Goal: Task Accomplishment & Management: Complete application form

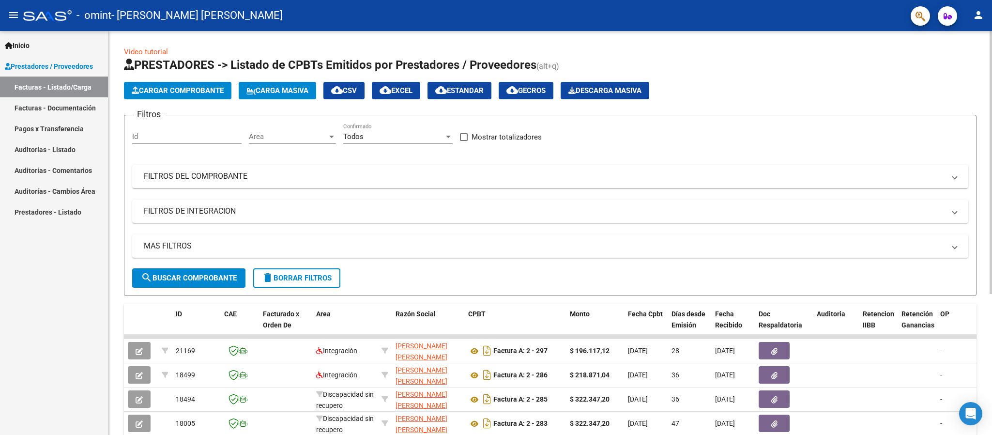
click at [985, 430] on div "Video tutorial PRESTADORES -> Listado de CPBTs Emitidos por Prestadores / Prove…" at bounding box center [549, 335] width 883 height 608
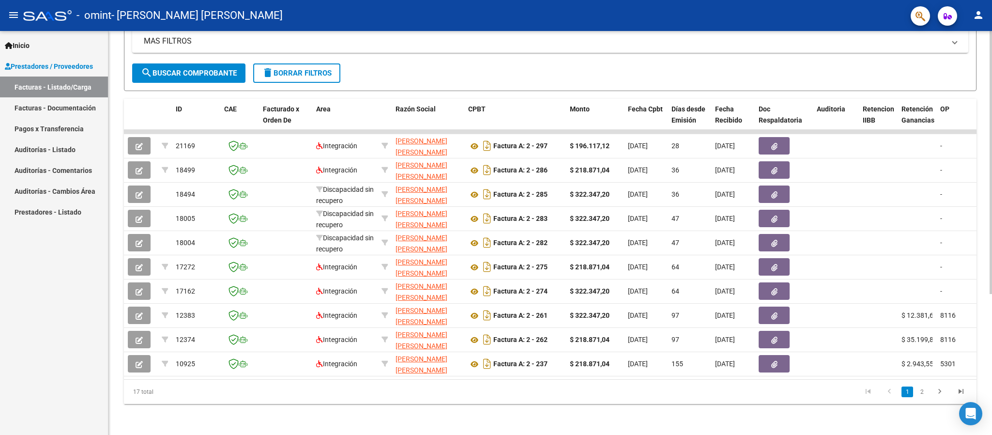
click at [991, 426] on div at bounding box center [990, 233] width 2 height 404
click at [991, 426] on div at bounding box center [990, 303] width 2 height 263
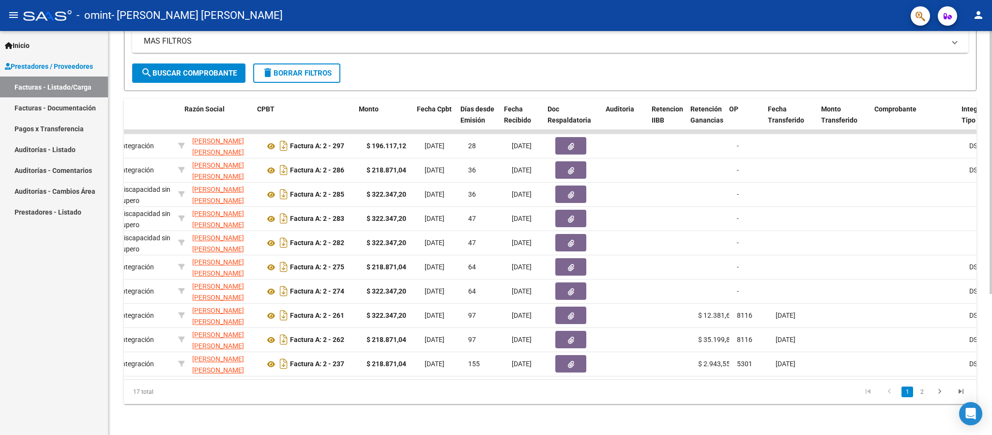
scroll to position [0, 232]
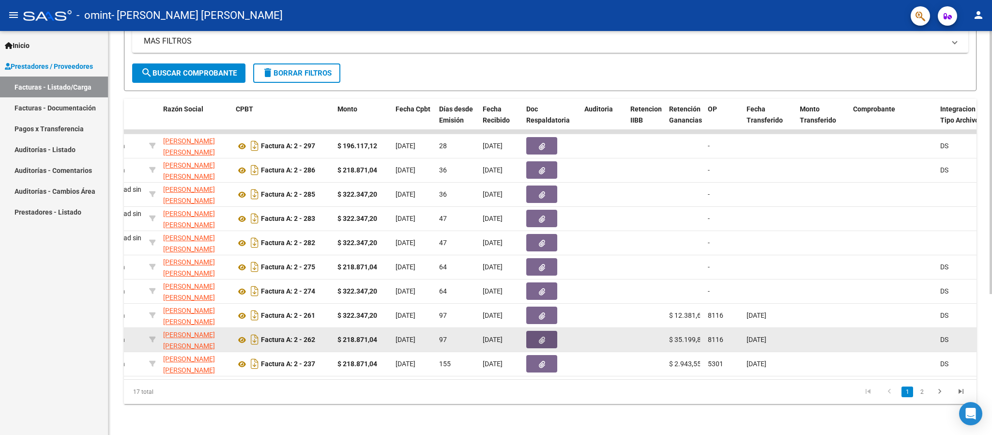
click at [543, 336] on icon "button" at bounding box center [542, 339] width 6 height 7
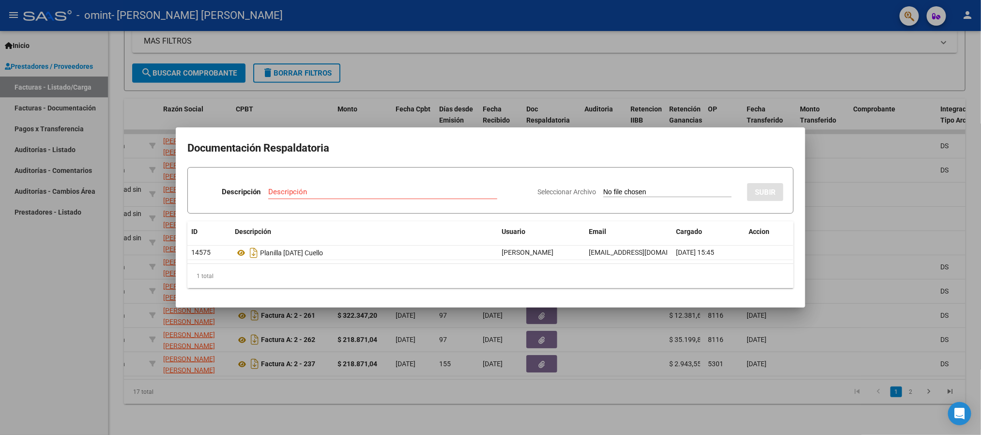
click at [865, 207] on div at bounding box center [490, 217] width 981 height 435
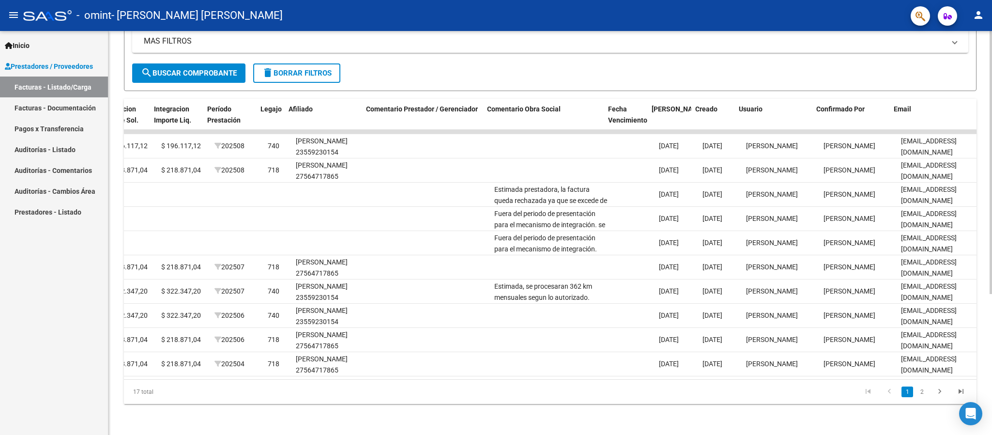
scroll to position [0, 1188]
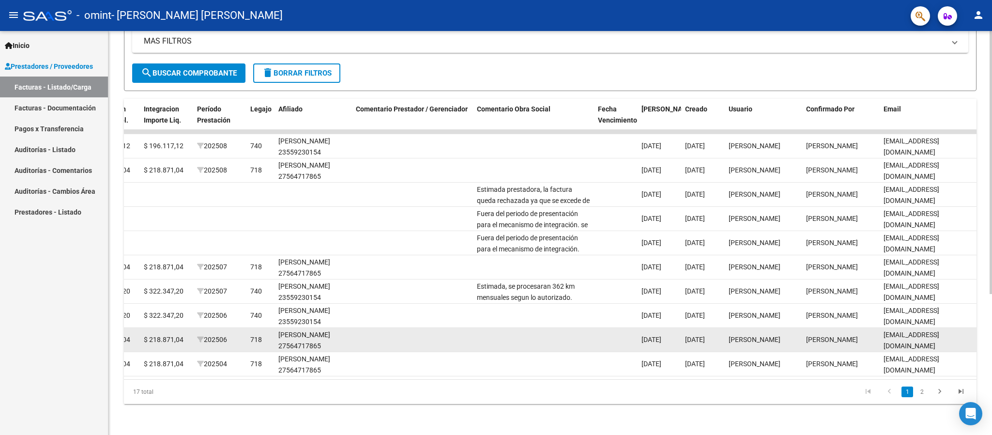
click at [427, 328] on datatable-body-cell at bounding box center [412, 340] width 121 height 24
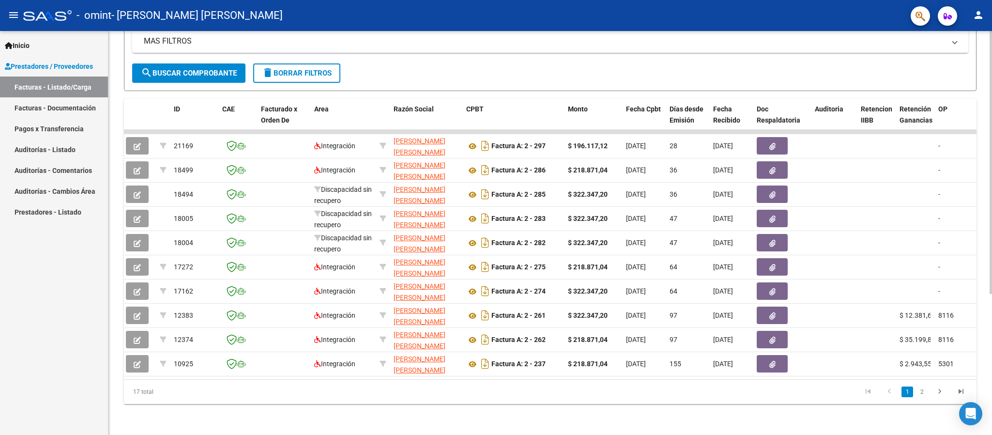
scroll to position [0, 0]
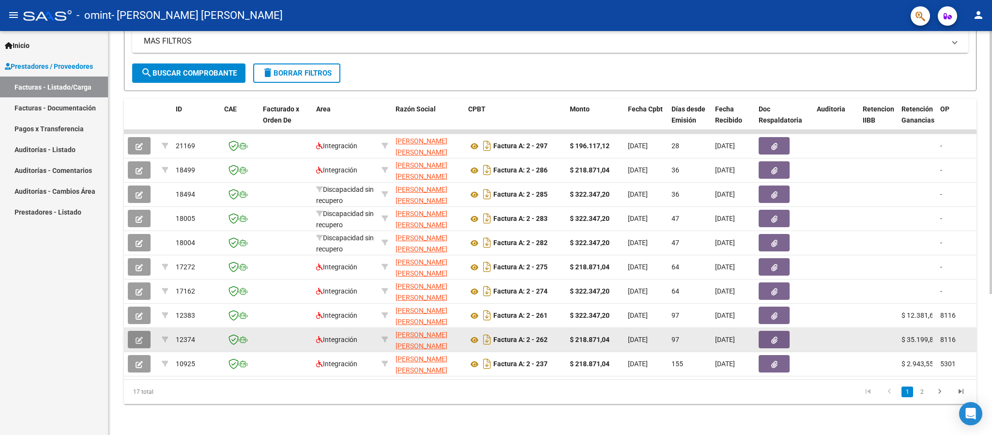
click at [136, 331] on button "button" at bounding box center [139, 339] width 23 height 17
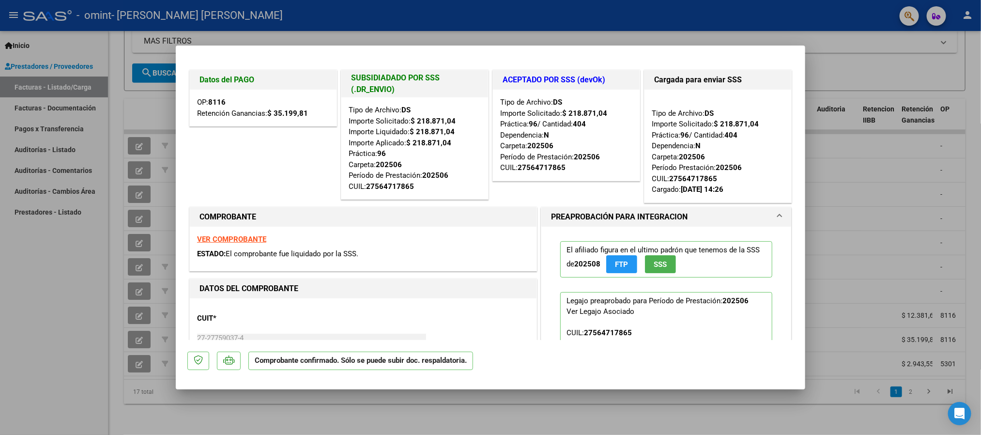
click at [250, 240] on strong "VER COMPROBANTE" at bounding box center [231, 239] width 69 height 9
type input "$ 0,00"
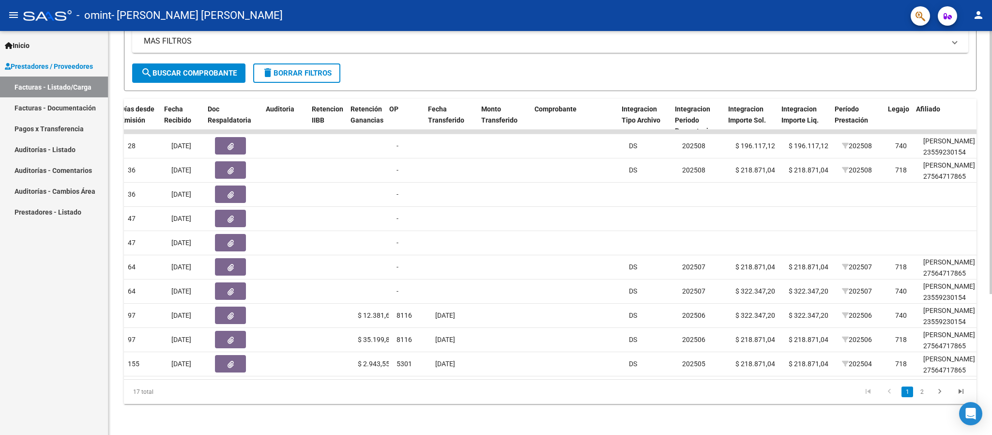
scroll to position [0, 552]
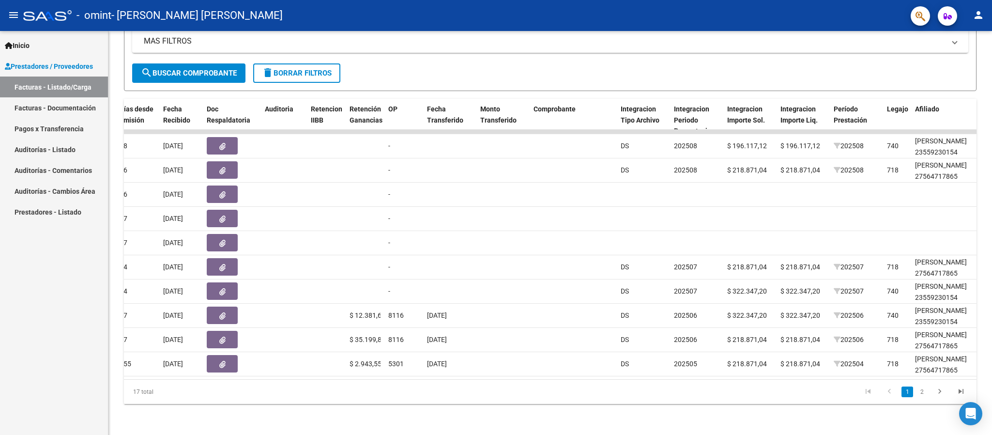
click at [991, 30] on mat-toolbar "menu - omint - [PERSON_NAME] [PERSON_NAME] person" at bounding box center [496, 15] width 992 height 31
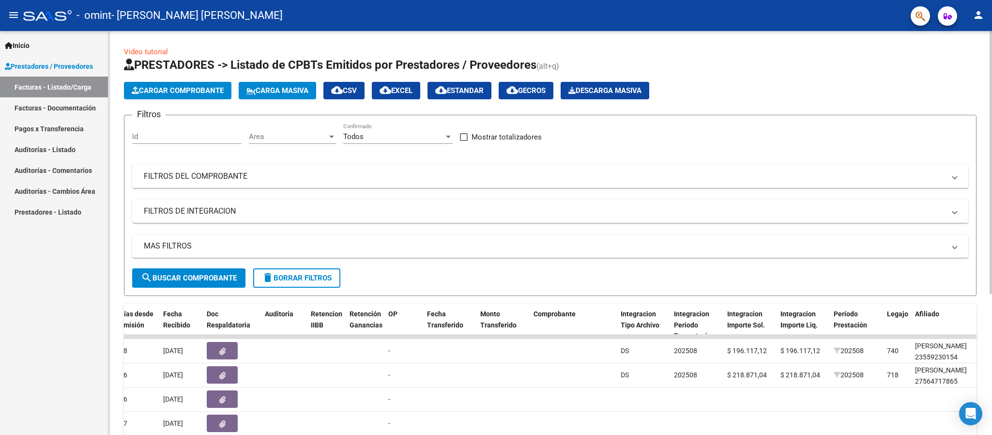
click at [989, 155] on div at bounding box center [990, 233] width 2 height 404
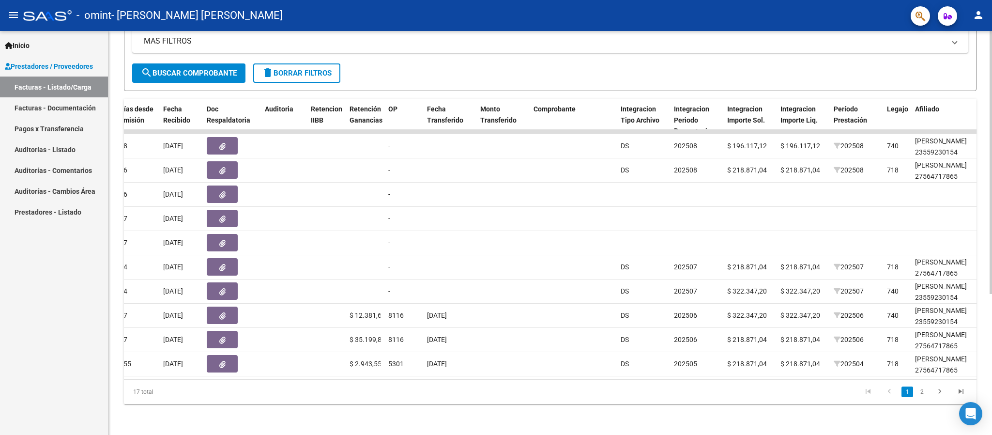
click at [990, 424] on div at bounding box center [990, 233] width 2 height 404
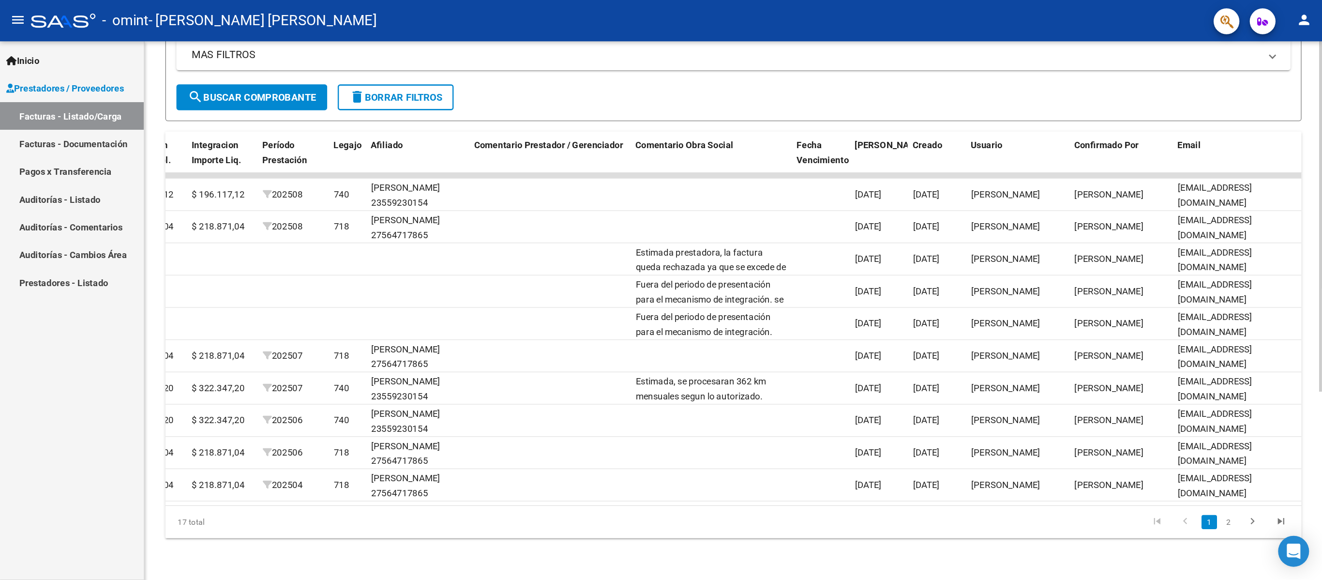
scroll to position [0, 0]
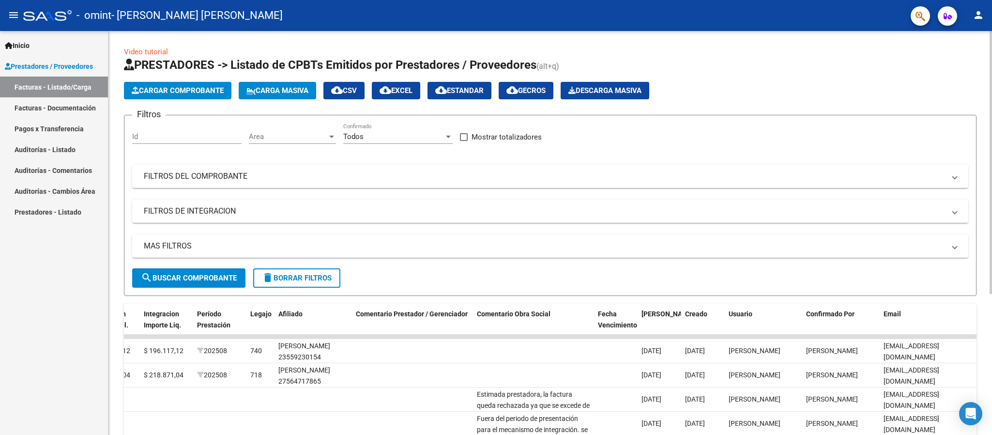
click at [991, 36] on div at bounding box center [990, 233] width 2 height 404
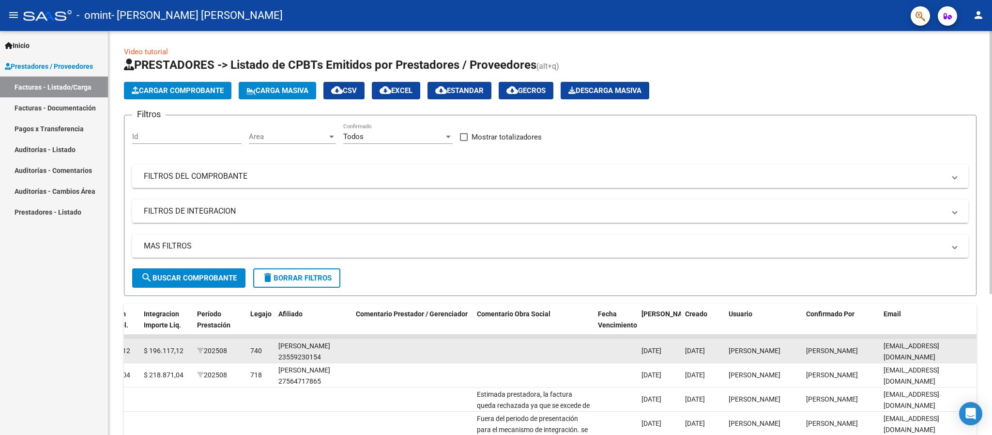
click at [500, 348] on datatable-body-cell at bounding box center [533, 351] width 121 height 24
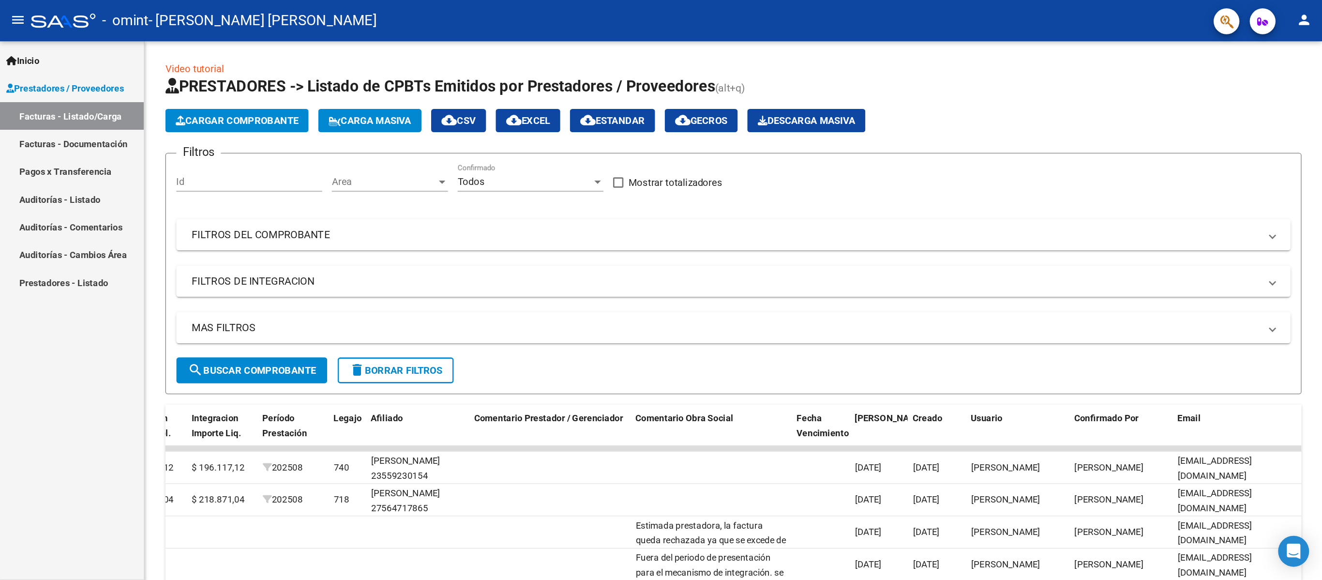
scroll to position [0, 858]
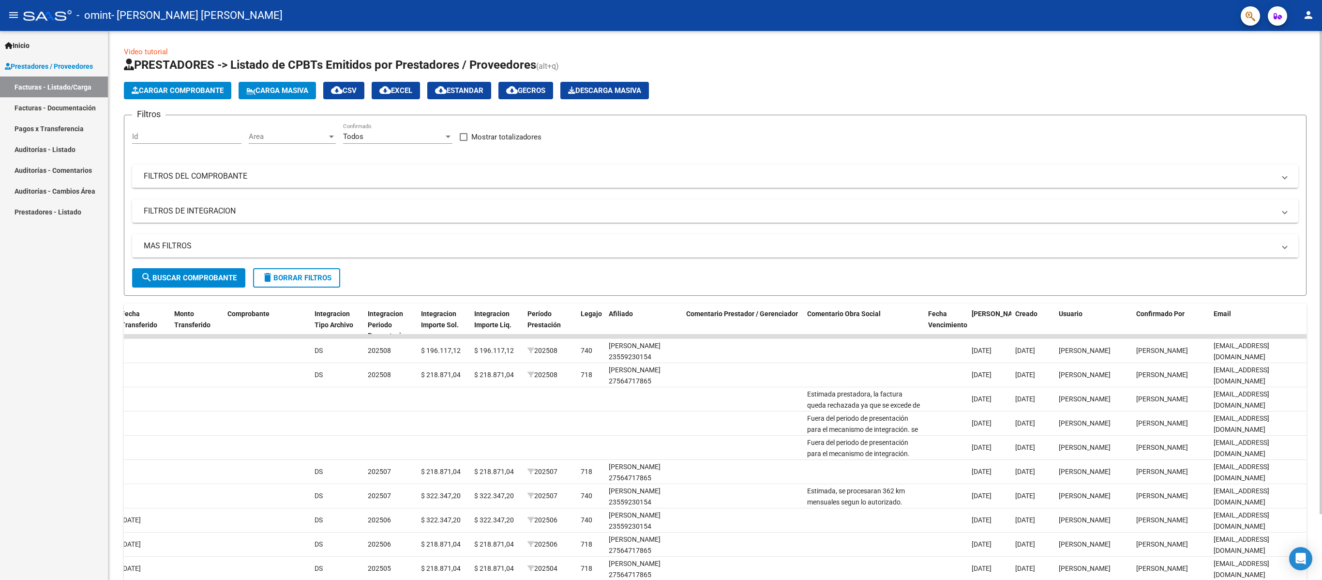
drag, startPoint x: 967, startPoint y: 0, endPoint x: 810, endPoint y: 238, distance: 285.0
click at [810, 238] on mat-expansion-panel-header "MAS FILTROS" at bounding box center [715, 245] width 1166 height 23
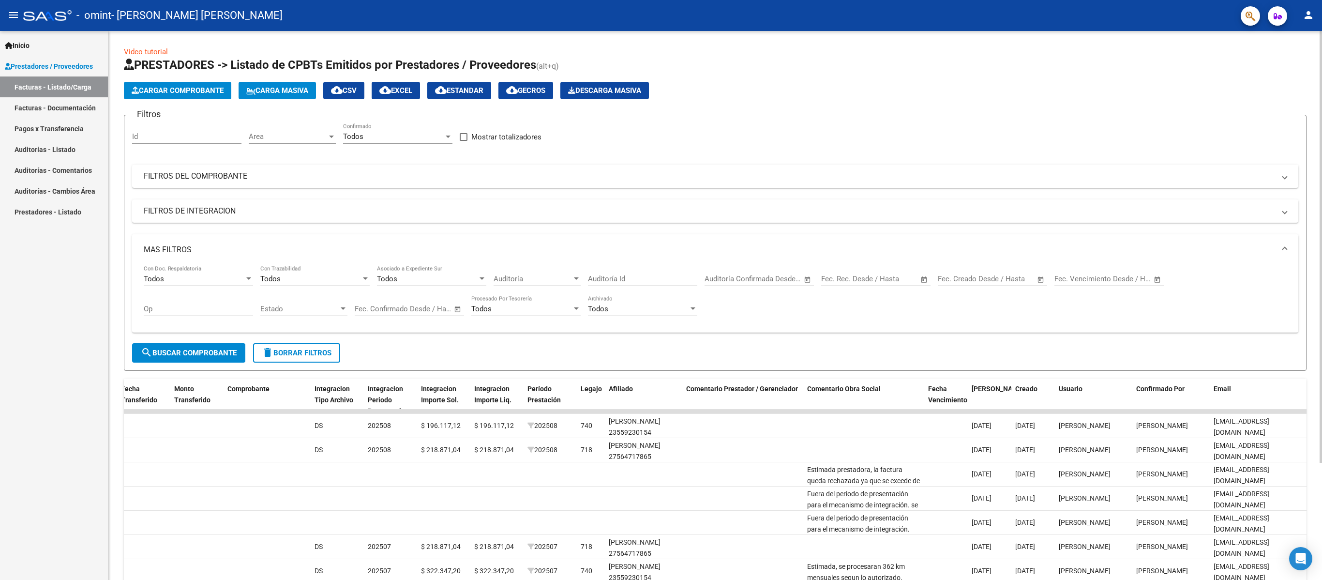
scroll to position [149, 0]
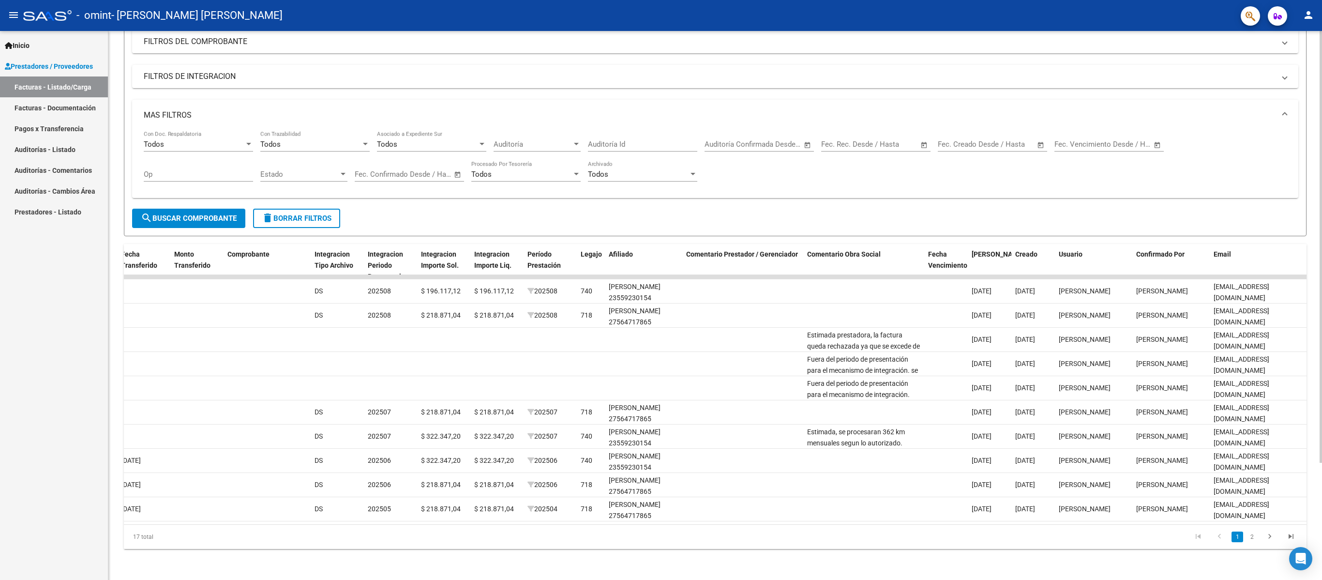
click at [991, 434] on div at bounding box center [1321, 305] width 2 height 549
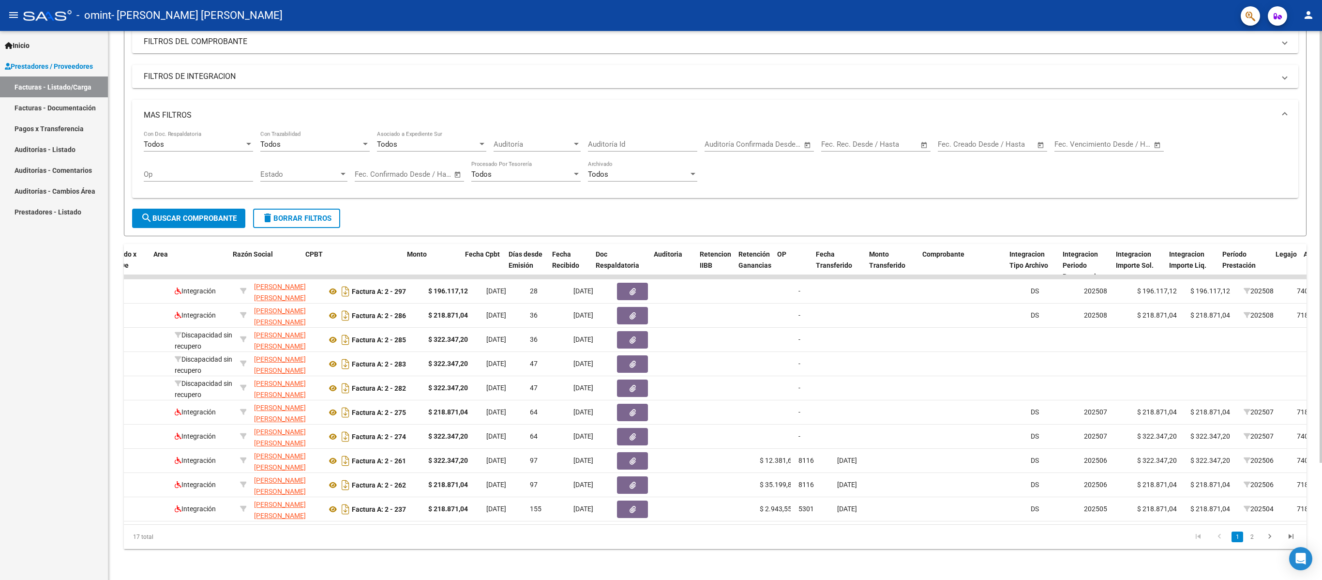
scroll to position [0, 194]
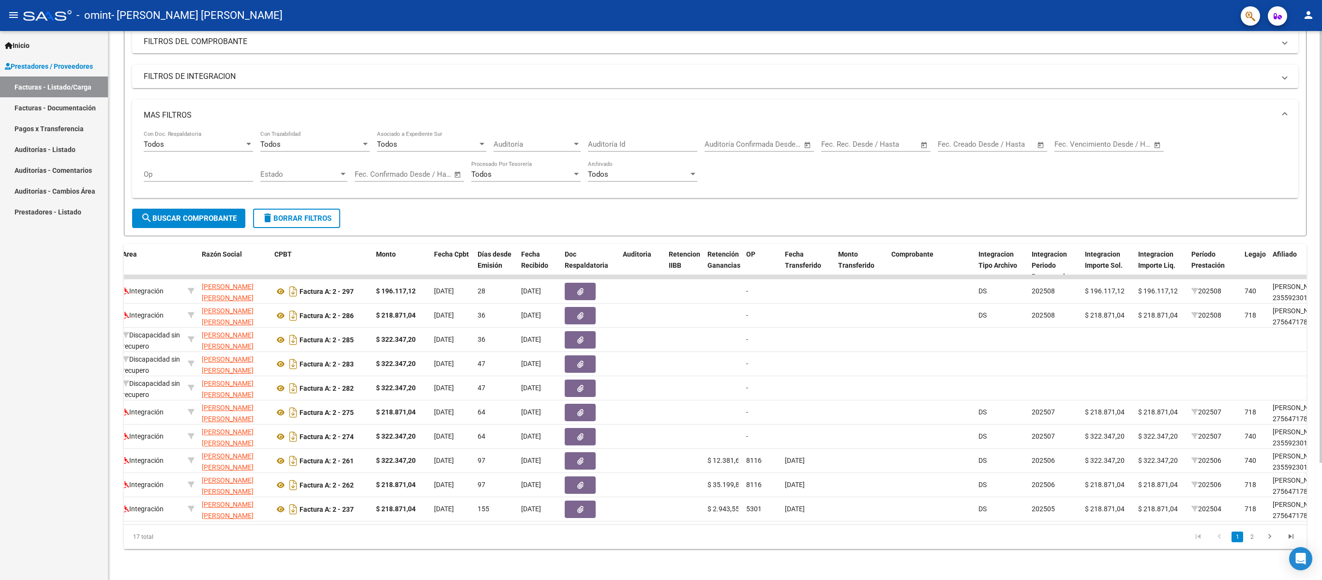
click at [991, 35] on div "Video tutorial PRESTADORES -> Listado de CPBTs Emitidos por Prestadores / Prove…" at bounding box center [715, 237] width 1214 height 683
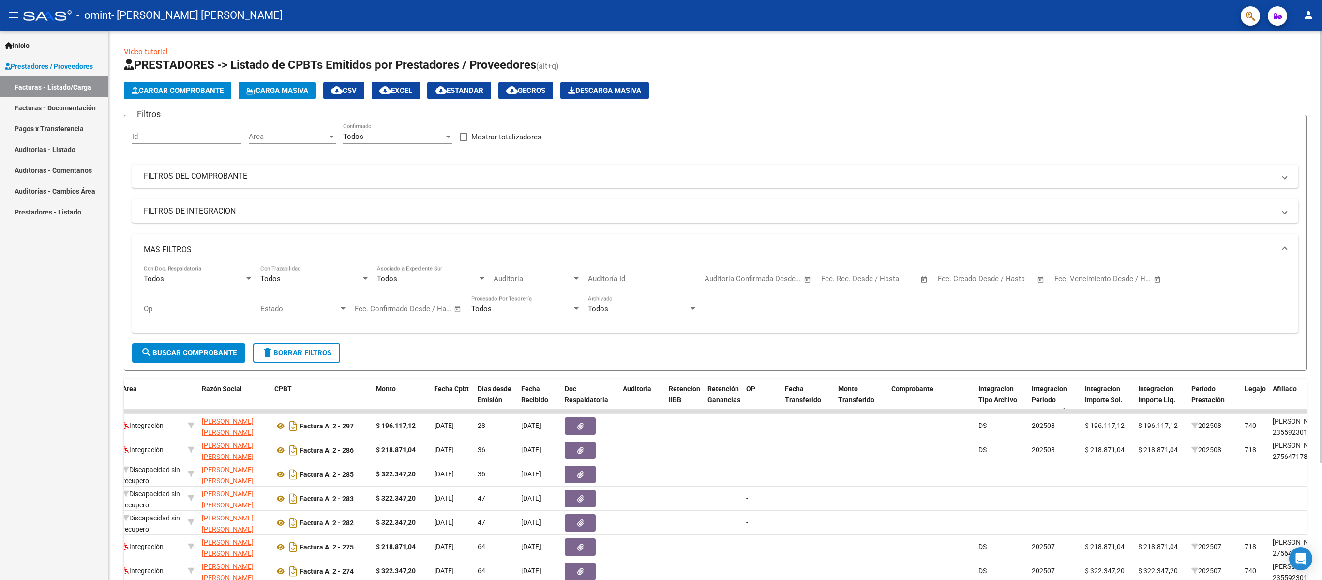
click at [991, 38] on div at bounding box center [1321, 305] width 2 height 549
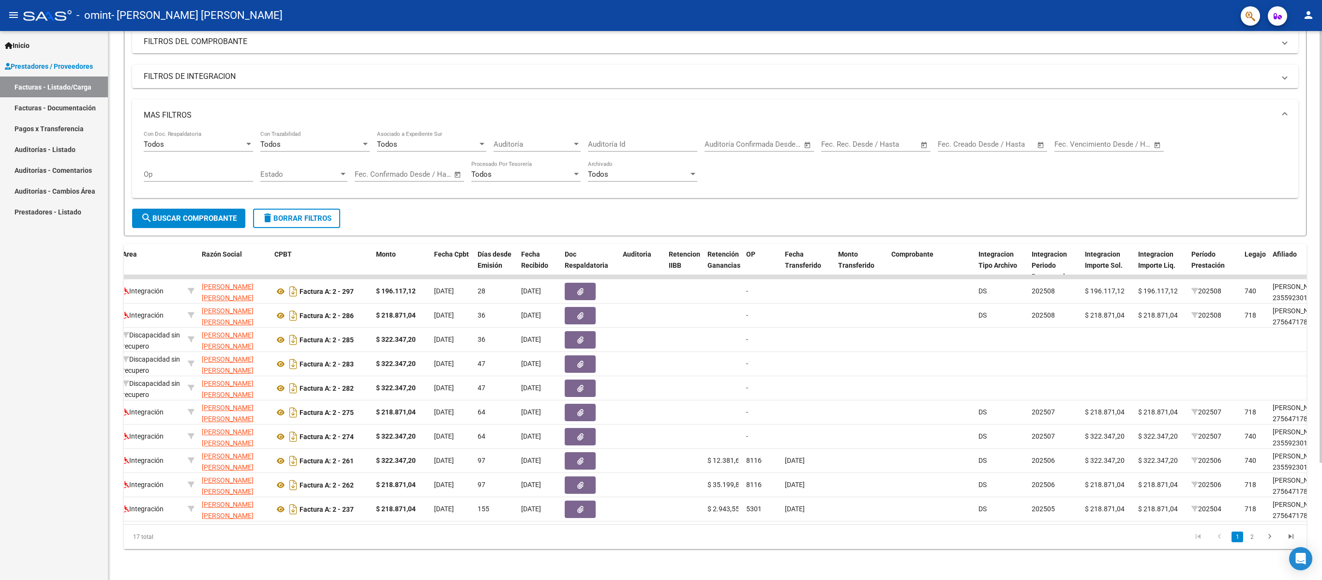
click at [991, 434] on div at bounding box center [1321, 305] width 2 height 549
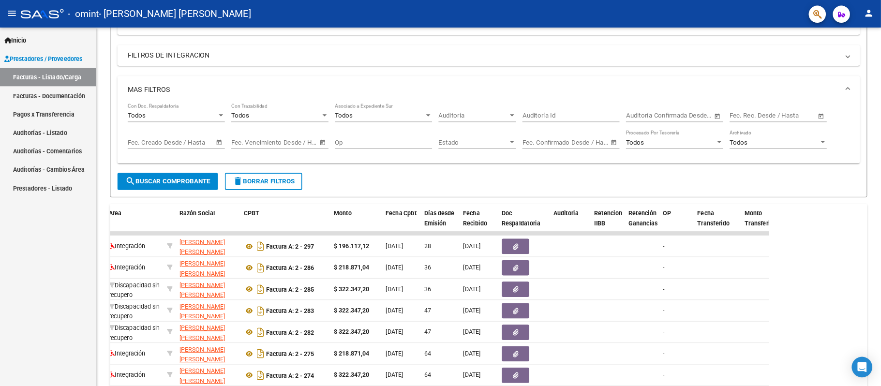
scroll to position [0, 194]
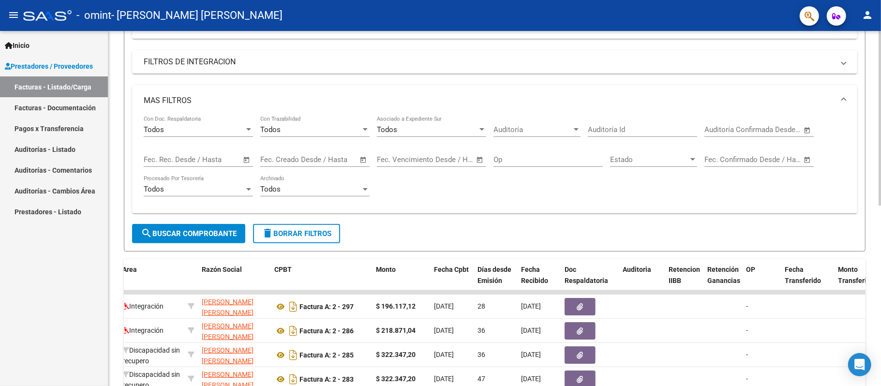
drag, startPoint x: 1302, startPoint y: 2, endPoint x: 541, endPoint y: 187, distance: 783.4
click at [541, 187] on div "Todos Con Doc. Respaldatoria Todos Con Trazabilidad Todos Asociado a Expediente…" at bounding box center [495, 161] width 702 height 90
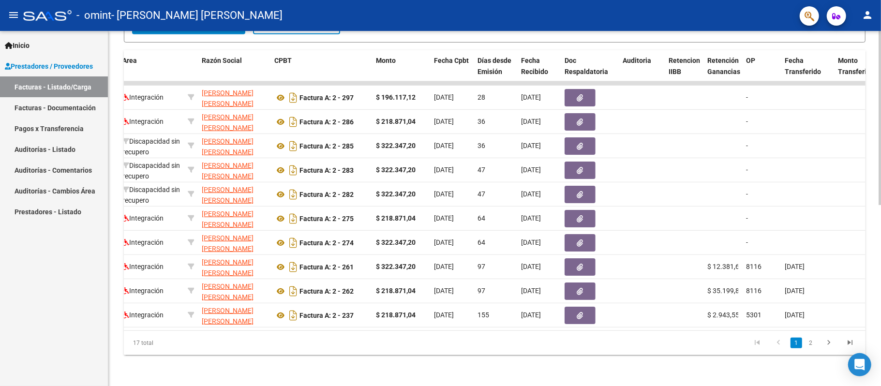
click at [881, 325] on div at bounding box center [880, 208] width 2 height 356
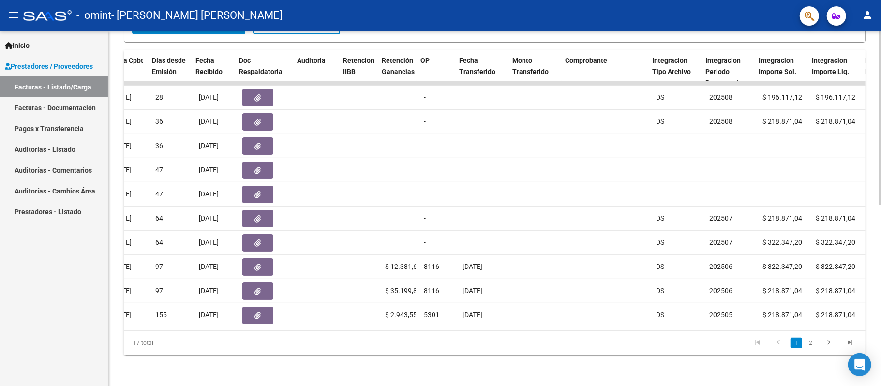
scroll to position [0, 542]
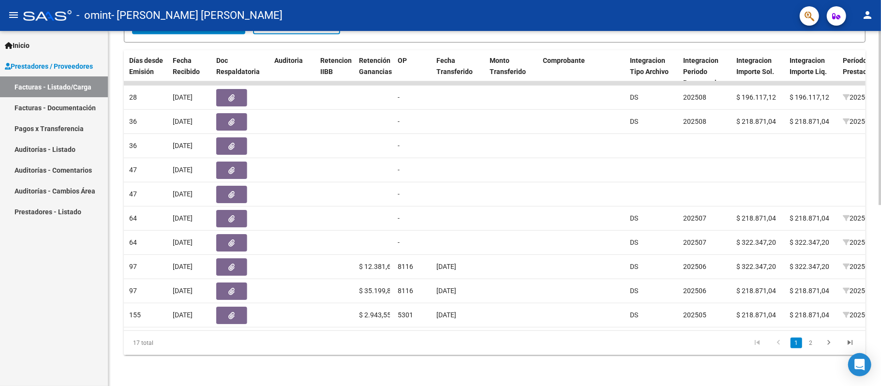
click at [877, 184] on div "Video tutorial PRESTADORES -> Listado de CPBTs Emitidos por Prestadores / Prove…" at bounding box center [494, 29] width 773 height 713
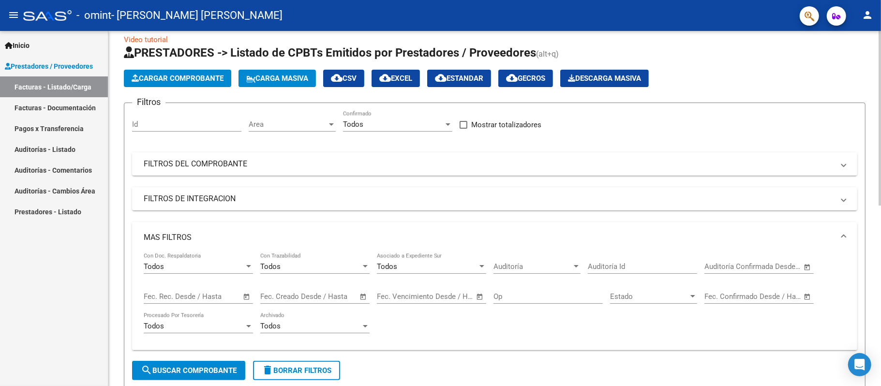
click at [881, 186] on div at bounding box center [880, 209] width 2 height 356
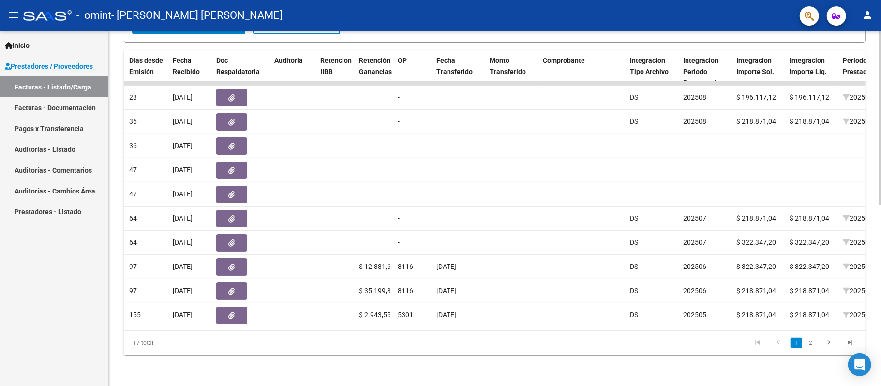
click at [881, 219] on div at bounding box center [880, 208] width 2 height 356
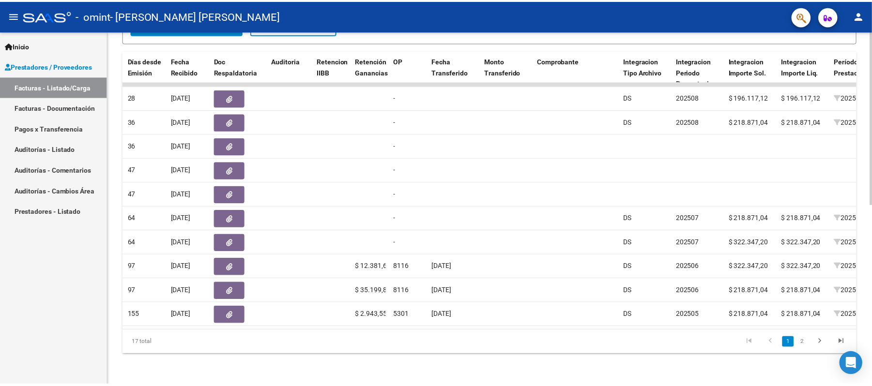
scroll to position [12, 0]
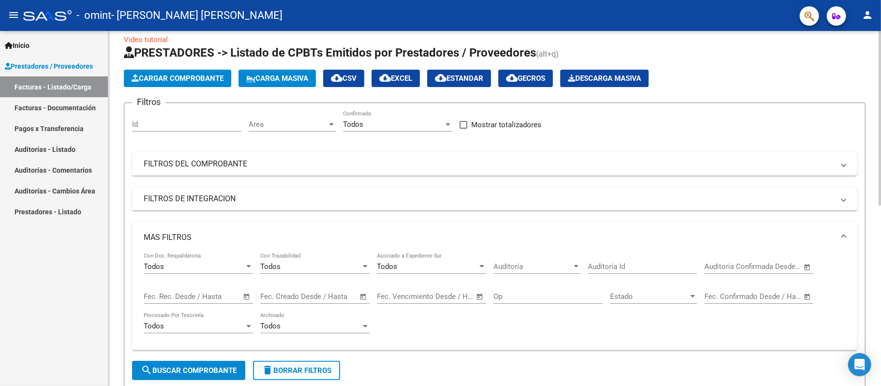
click at [881, 205] on div at bounding box center [880, 209] width 2 height 356
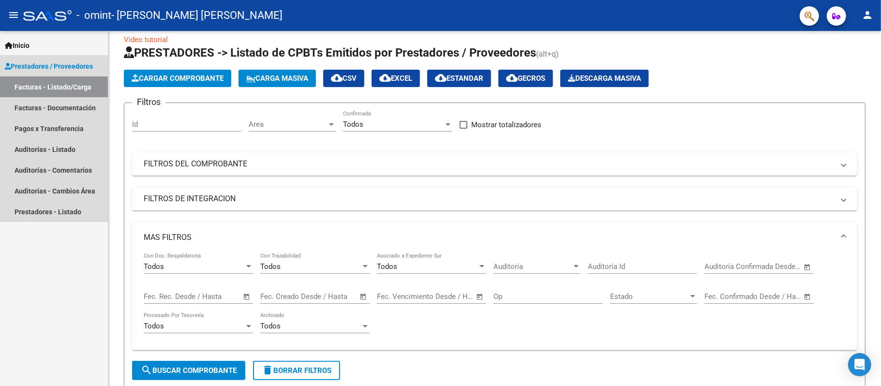
click at [34, 62] on span "Prestadores / Proveedores" at bounding box center [49, 66] width 88 height 11
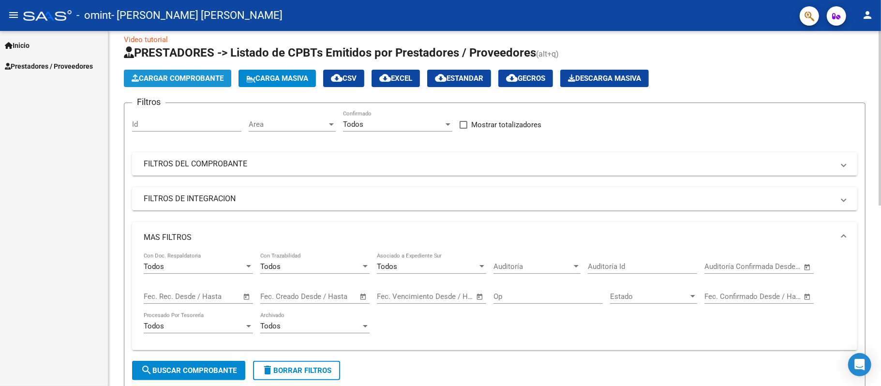
click at [168, 76] on span "Cargar Comprobante" at bounding box center [178, 78] width 92 height 9
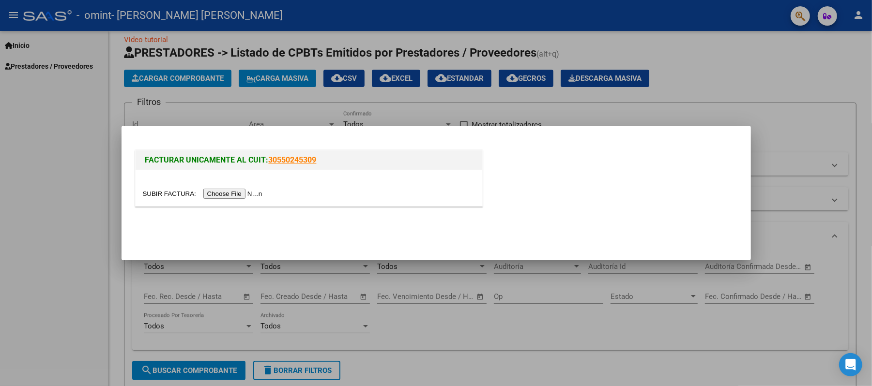
click at [237, 192] on input "file" at bounding box center [204, 194] width 122 height 10
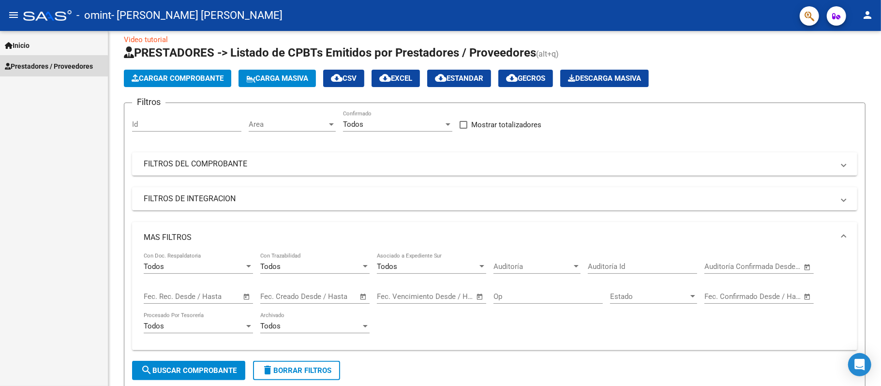
click at [45, 67] on span "Prestadores / Proveedores" at bounding box center [49, 66] width 88 height 11
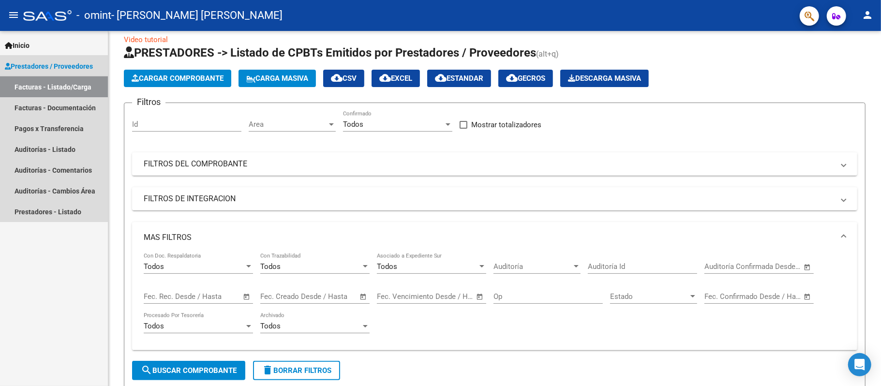
click at [39, 84] on link "Facturas - Listado/Carga" at bounding box center [54, 86] width 108 height 21
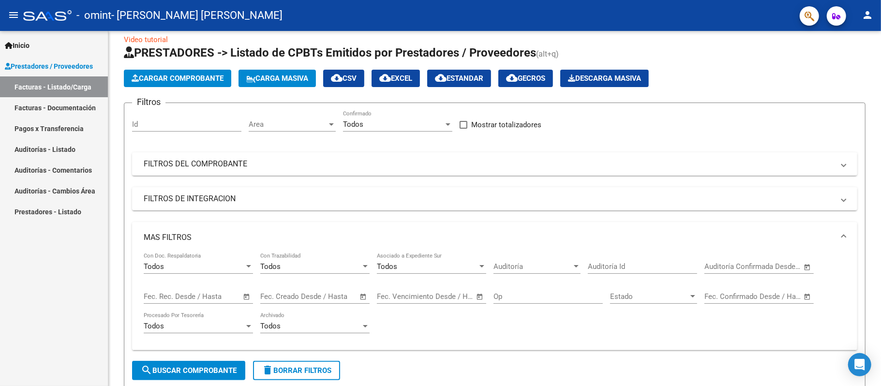
click at [39, 84] on link "Facturas - Listado/Carga" at bounding box center [54, 86] width 108 height 21
click at [177, 76] on span "Cargar Comprobante" at bounding box center [178, 78] width 92 height 9
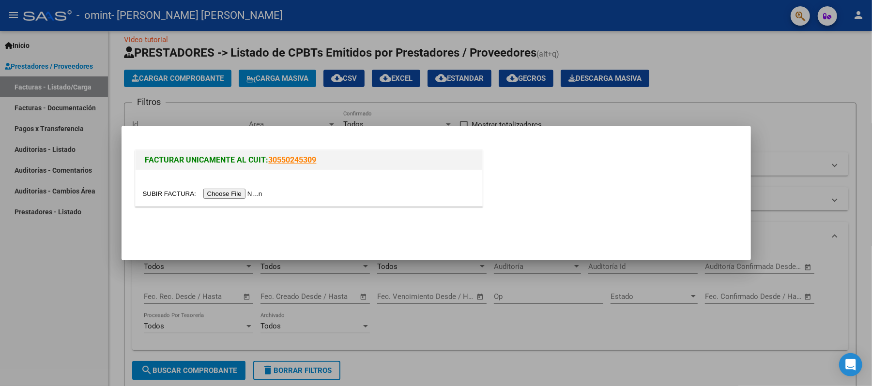
click at [240, 196] on input "file" at bounding box center [204, 194] width 122 height 10
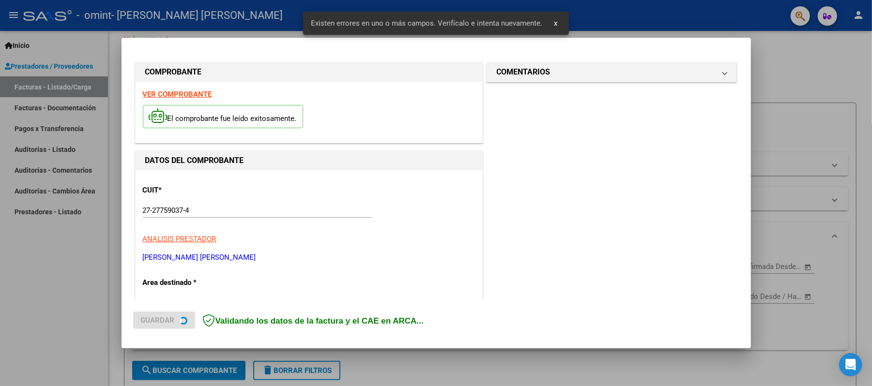
scroll to position [213, 0]
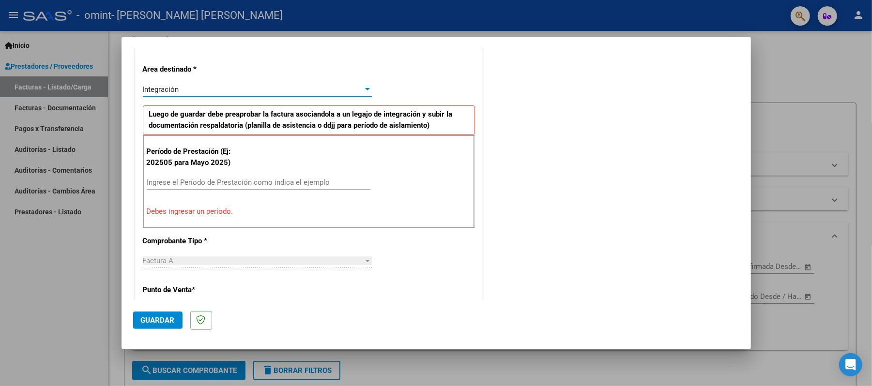
click at [338, 91] on div "Integración" at bounding box center [253, 89] width 220 height 9
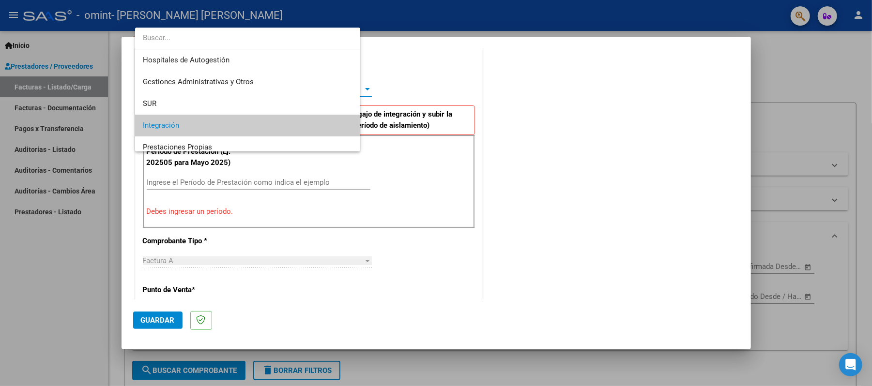
scroll to position [36, 0]
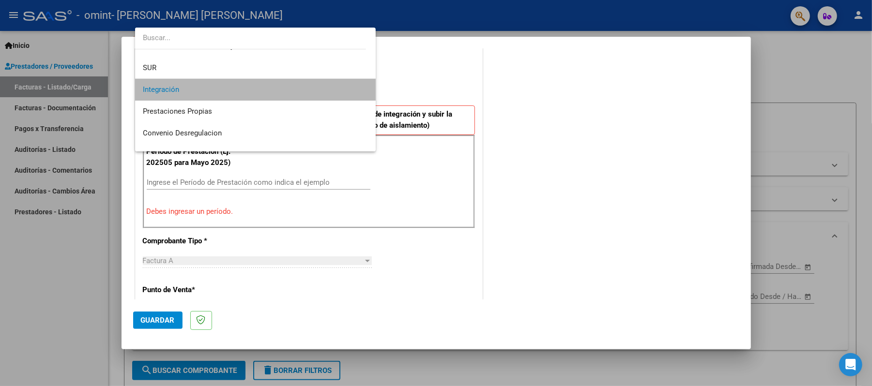
click at [338, 91] on span "Integración" at bounding box center [255, 90] width 225 height 22
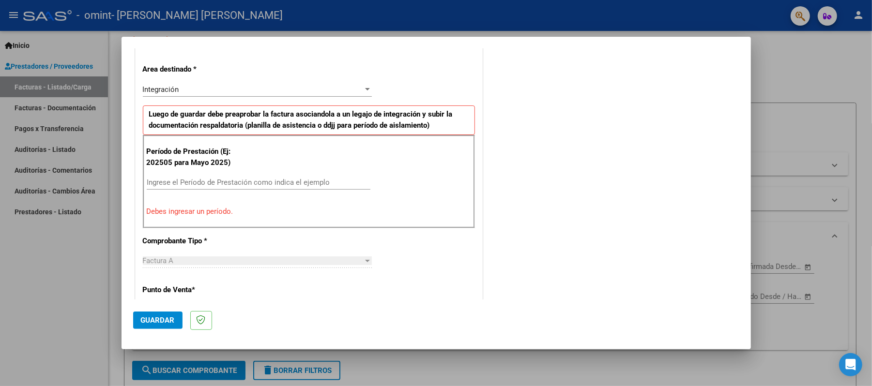
click at [249, 171] on div "Período de Prestación (Ej: 202505 para Mayo 2025) Ingrese el Período de Prestac…" at bounding box center [309, 181] width 332 height 93
click at [213, 185] on input "Ingrese el Período de Prestación como indica el ejemplo" at bounding box center [259, 182] width 224 height 9
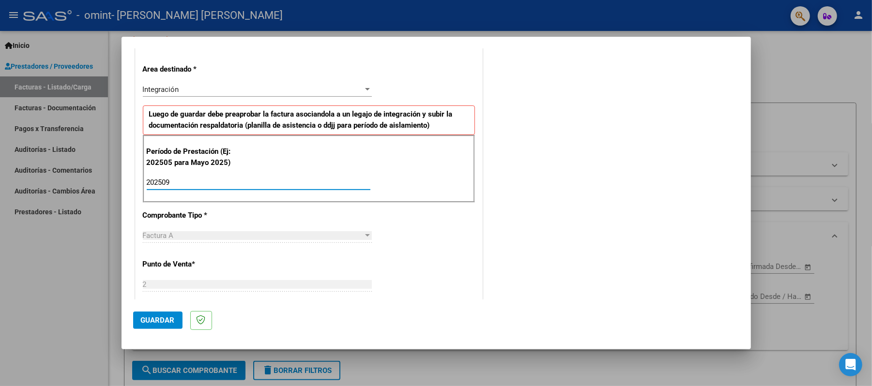
type input "202509"
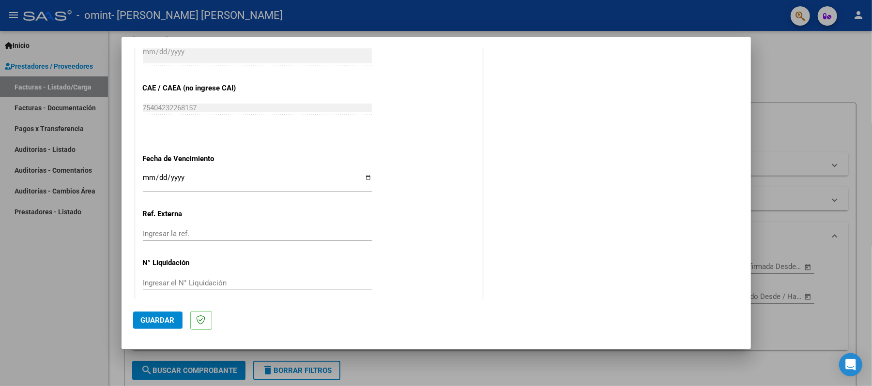
scroll to position [603, 0]
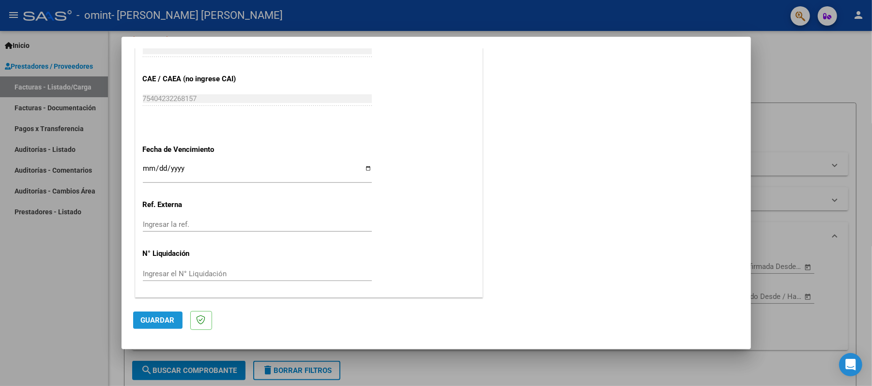
click at [155, 318] on span "Guardar" at bounding box center [158, 320] width 34 height 9
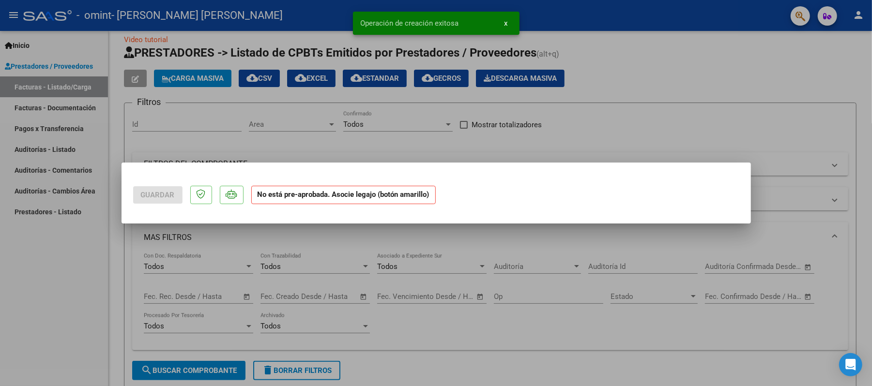
scroll to position [0, 0]
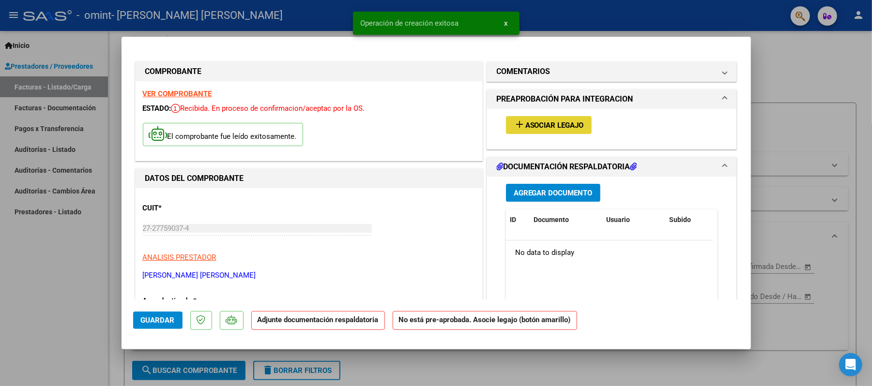
click at [546, 125] on span "Asociar Legajo" at bounding box center [554, 125] width 59 height 9
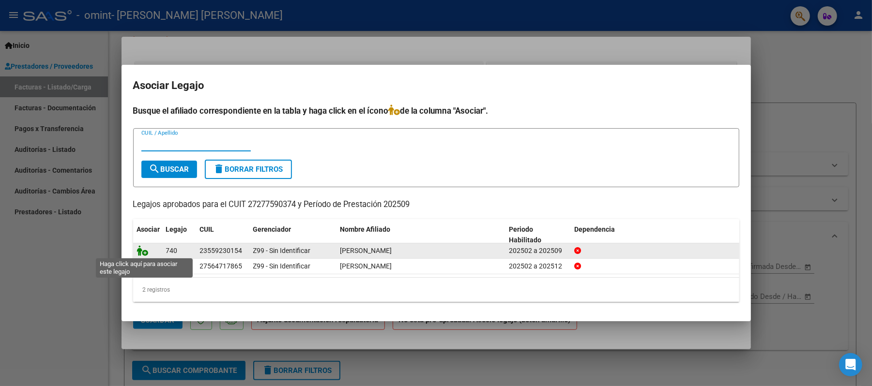
click at [143, 249] on icon at bounding box center [143, 250] width 12 height 11
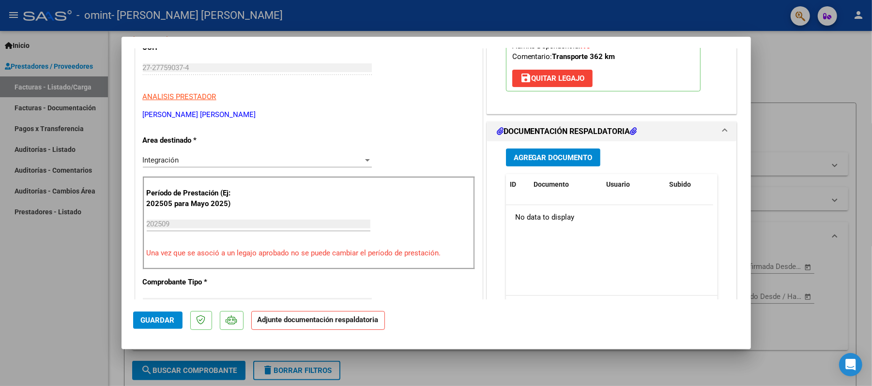
scroll to position [181, 0]
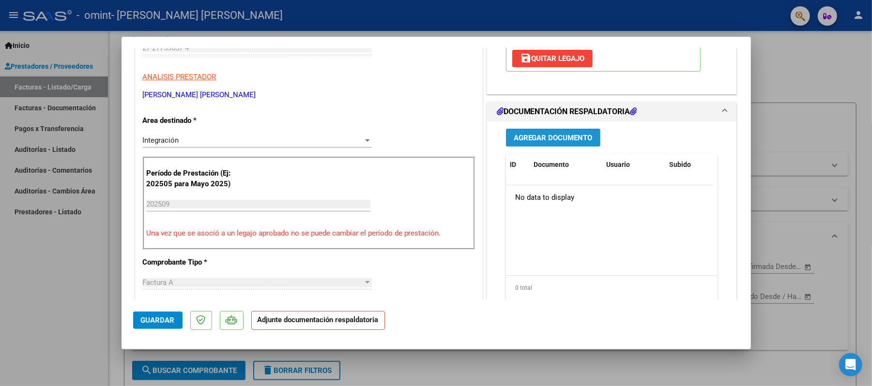
click at [552, 140] on span "Agregar Documento" at bounding box center [552, 138] width 79 height 9
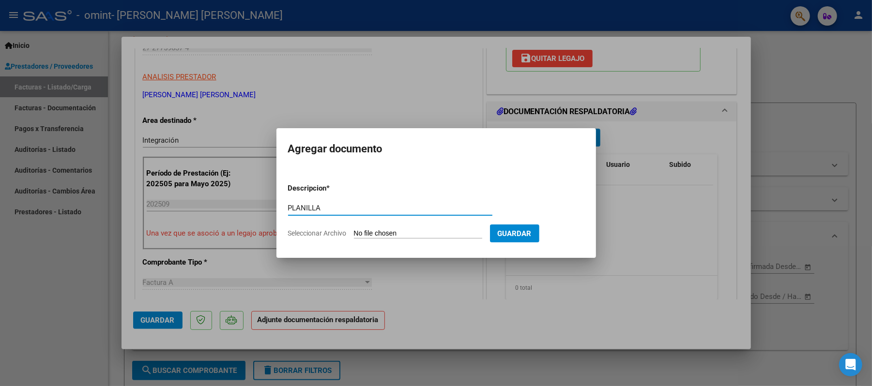
type input "PLANILLA"
click at [441, 232] on input "Seleccionar Archivo" at bounding box center [418, 233] width 128 height 9
type input "C:\fakepath\Planilla [DATE] [PERSON_NAME].pdf"
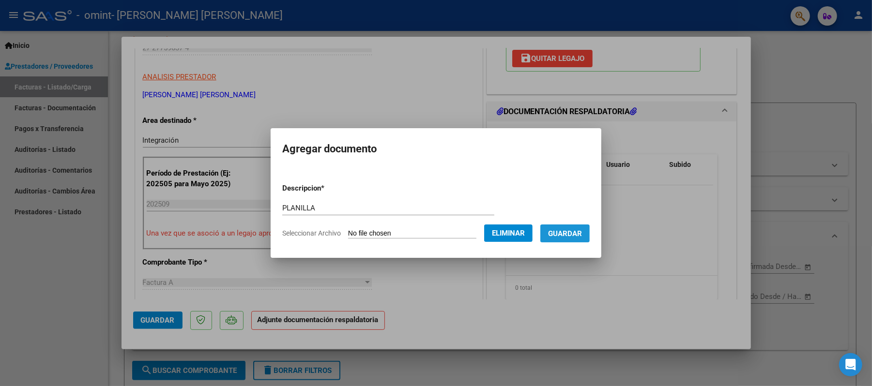
click at [570, 236] on span "Guardar" at bounding box center [565, 233] width 34 height 9
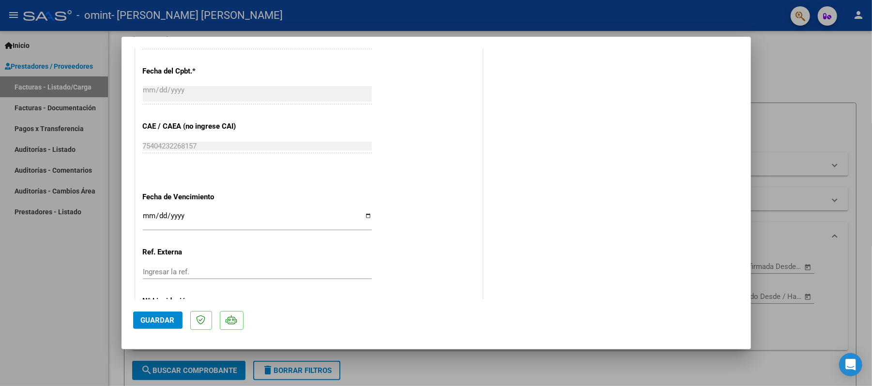
scroll to position [617, 0]
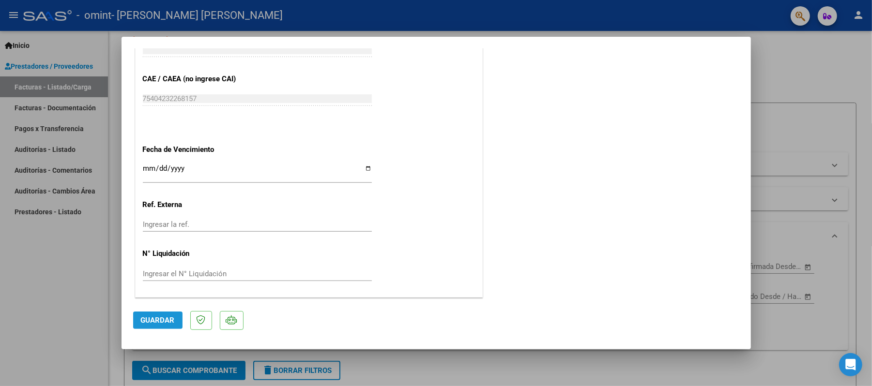
click at [159, 318] on span "Guardar" at bounding box center [158, 320] width 34 height 9
type input "$ 0,00"
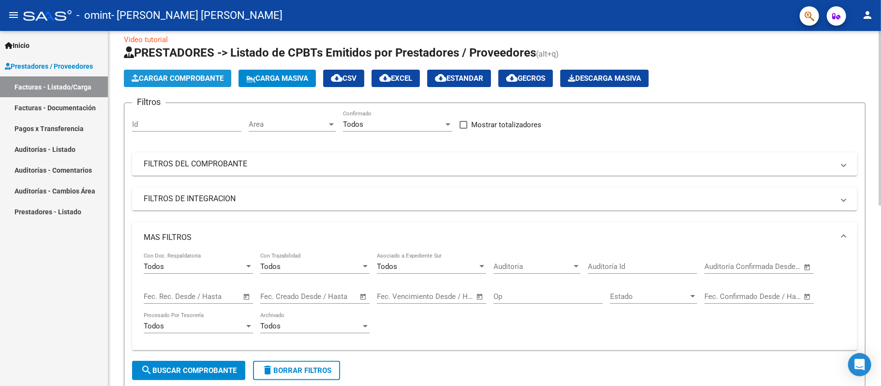
click at [177, 72] on button "Cargar Comprobante" at bounding box center [177, 78] width 107 height 17
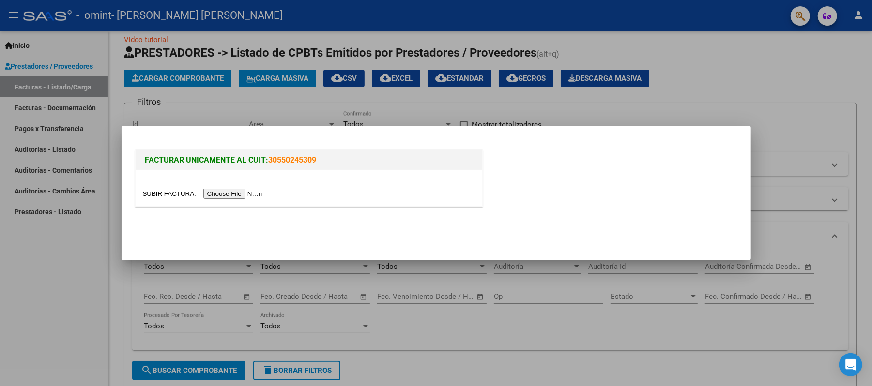
click at [238, 191] on input "file" at bounding box center [204, 194] width 122 height 10
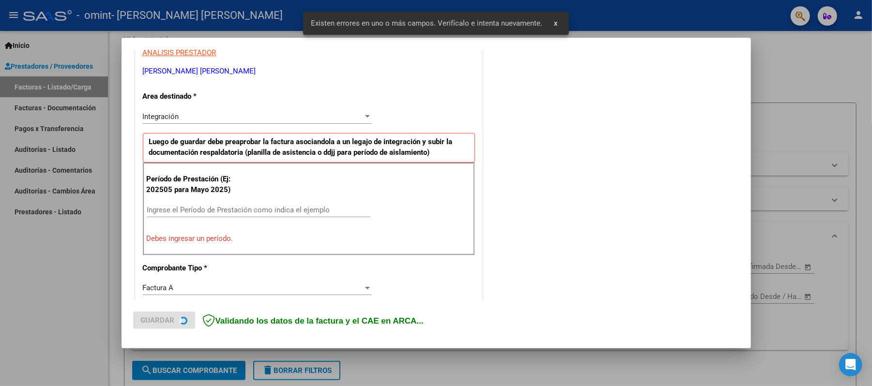
scroll to position [194, 0]
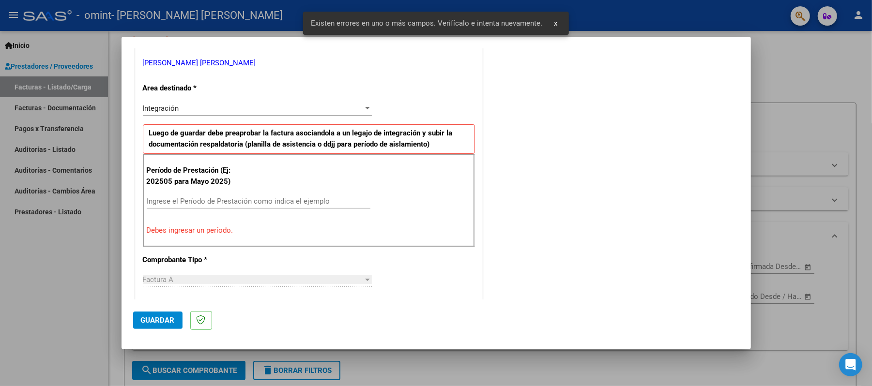
click at [200, 194] on div "Período de Prestación (Ej: 202505 para Mayo 2025) Ingrese el Período de Prestac…" at bounding box center [309, 200] width 332 height 93
click at [195, 202] on input "Ingrese el Período de Prestación como indica el ejemplo" at bounding box center [259, 201] width 224 height 9
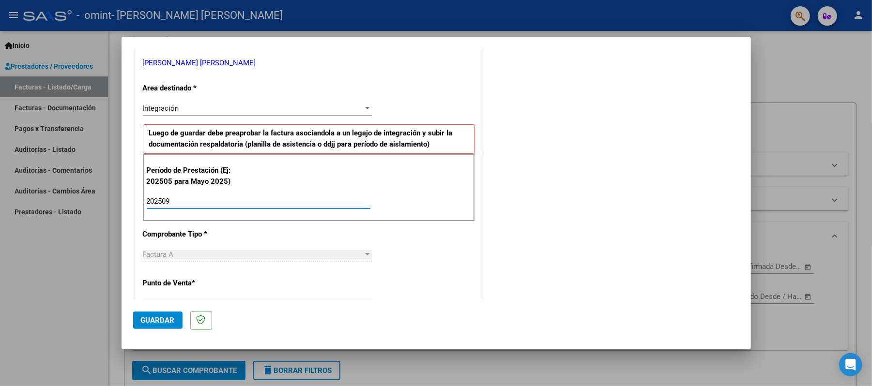
type input "202509"
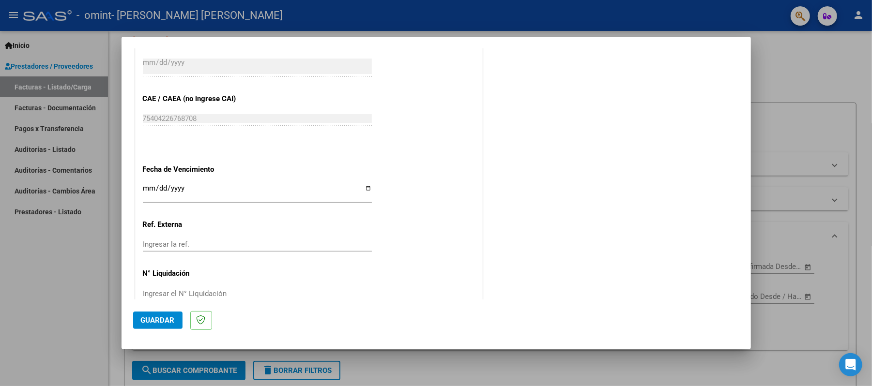
scroll to position [603, 0]
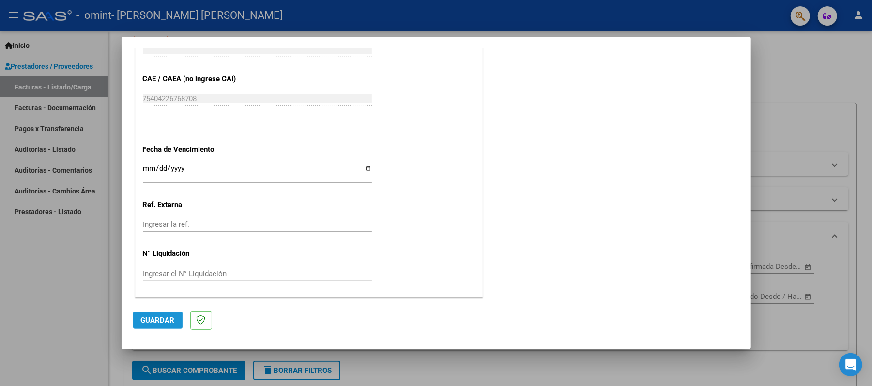
click at [165, 319] on span "Guardar" at bounding box center [158, 320] width 34 height 9
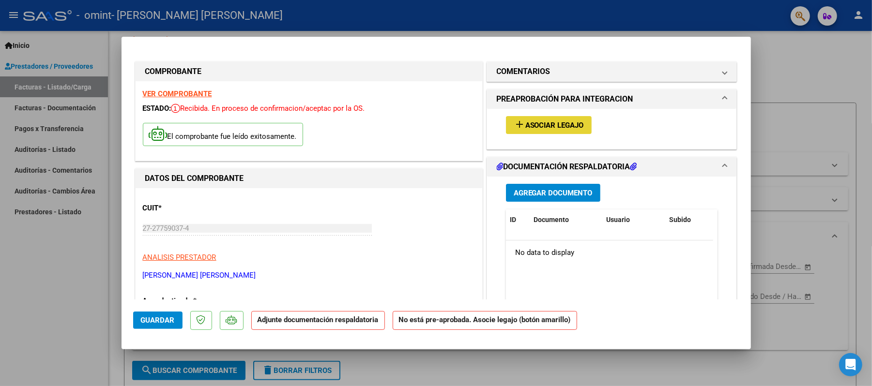
click at [531, 126] on span "Asociar Legajo" at bounding box center [554, 125] width 59 height 9
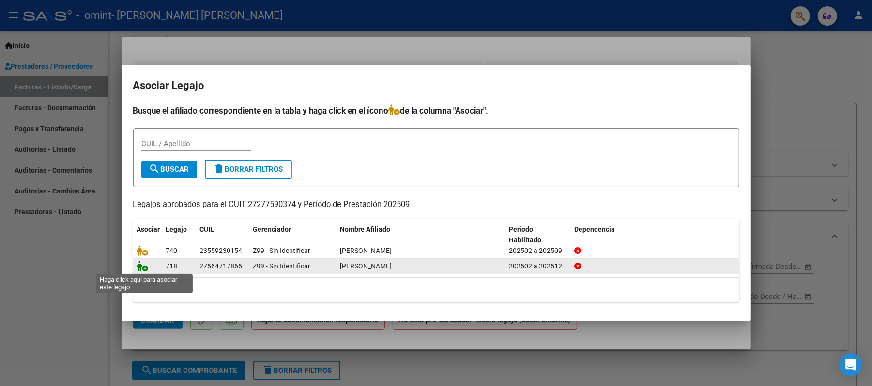
click at [146, 268] on icon at bounding box center [143, 266] width 12 height 11
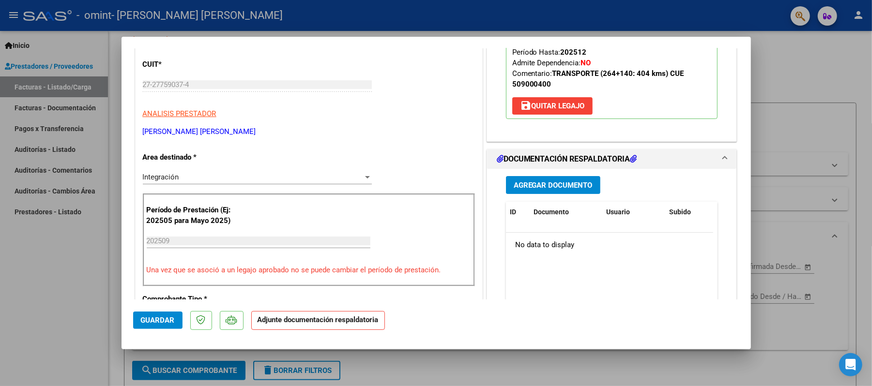
scroll to position [181, 0]
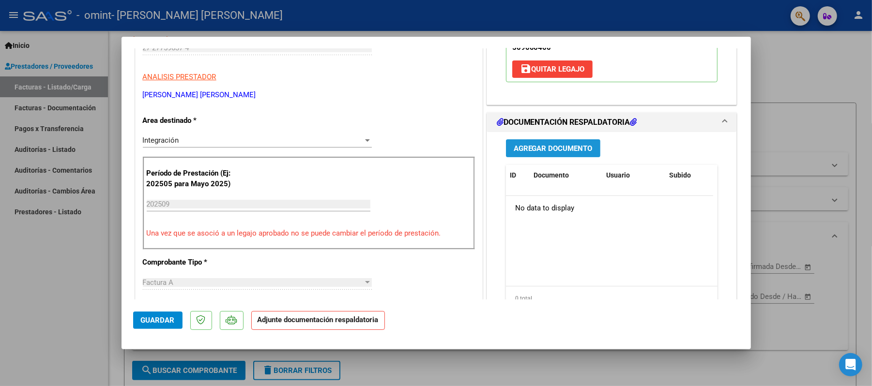
click at [562, 148] on span "Agregar Documento" at bounding box center [552, 148] width 79 height 9
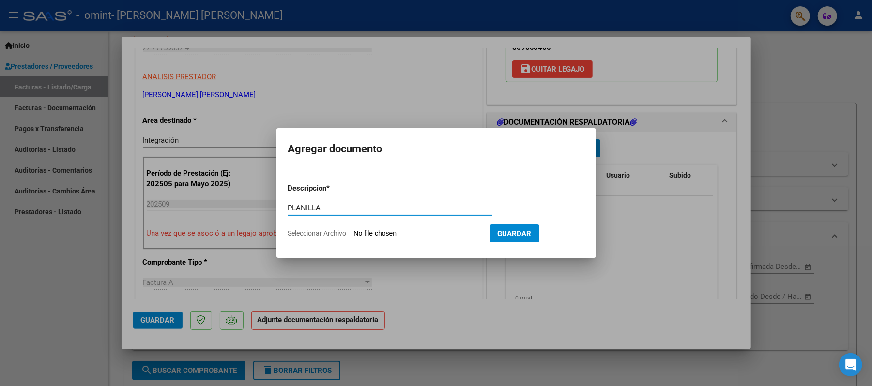
type input "PLANILLA"
click at [444, 232] on input "Seleccionar Archivo" at bounding box center [418, 233] width 128 height 9
type input "C:\fakepath\Planilla [DATE] Cuello.pdf"
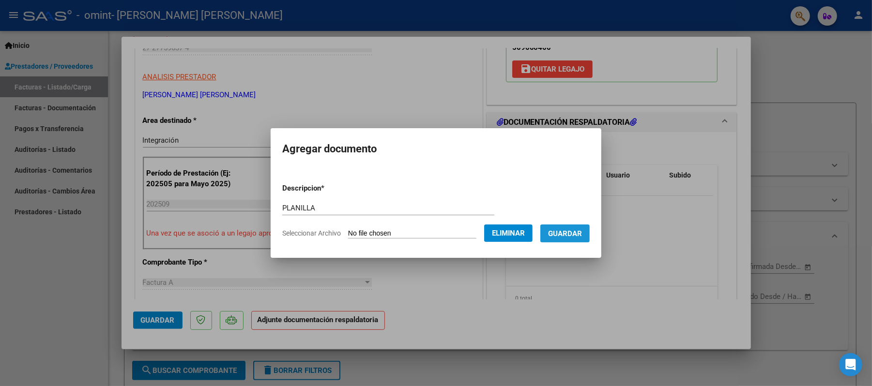
click at [572, 233] on span "Guardar" at bounding box center [565, 233] width 34 height 9
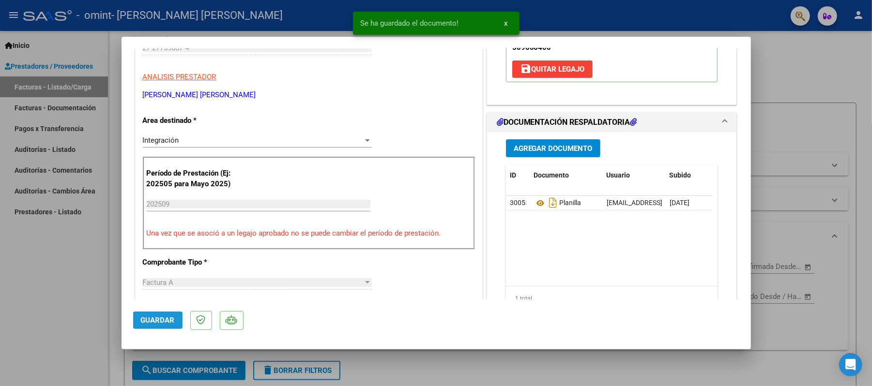
click at [155, 317] on span "Guardar" at bounding box center [158, 320] width 34 height 9
click at [506, 23] on span "x" at bounding box center [505, 23] width 3 height 9
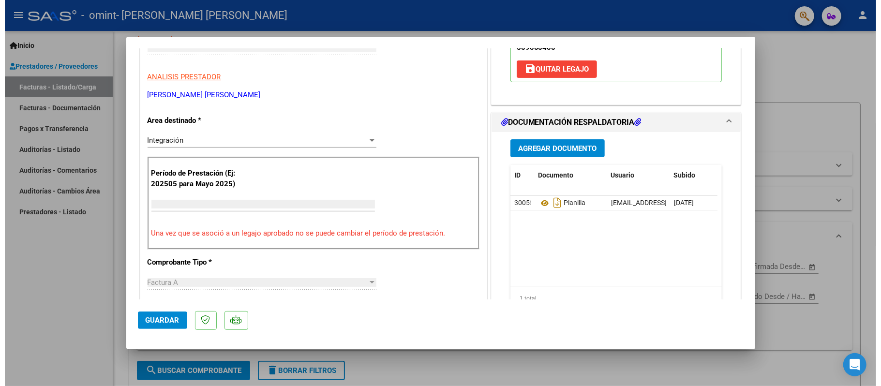
scroll to position [0, 0]
